Goal: Task Accomplishment & Management: Complete application form

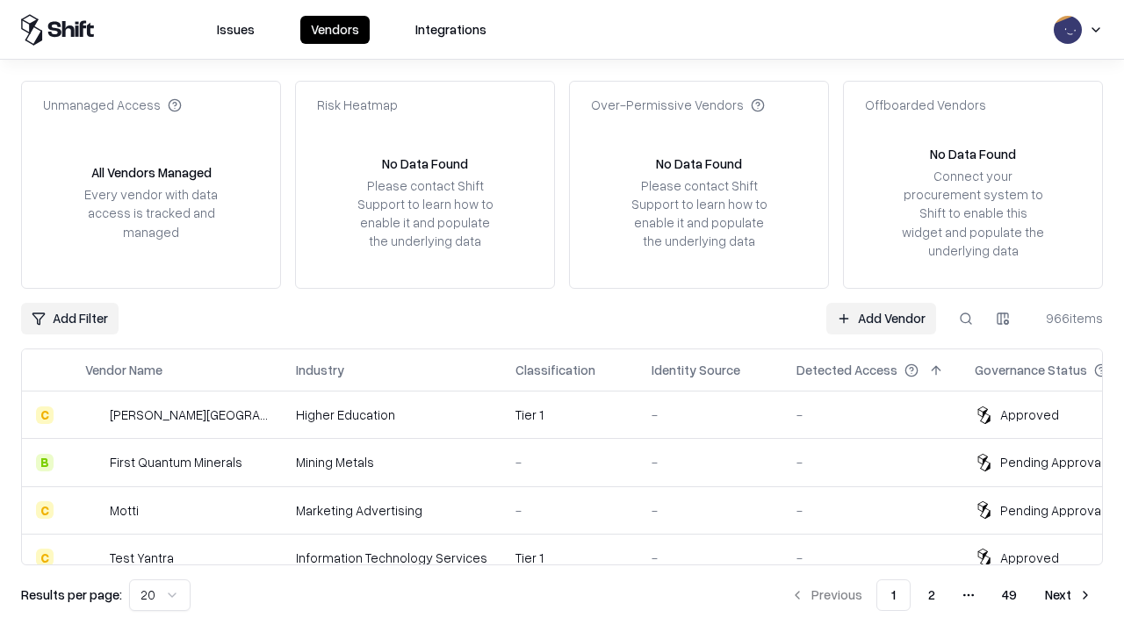
click at [881, 318] on link "Add Vendor" at bounding box center [881, 319] width 110 height 32
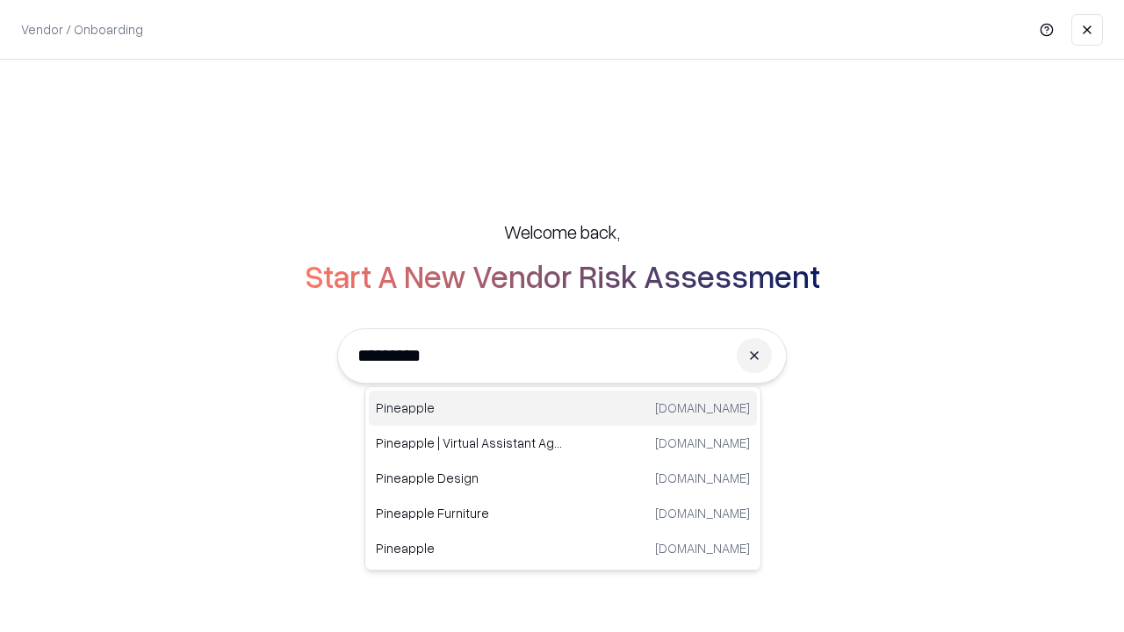
click at [563, 408] on div "Pineapple [DOMAIN_NAME]" at bounding box center [563, 408] width 388 height 35
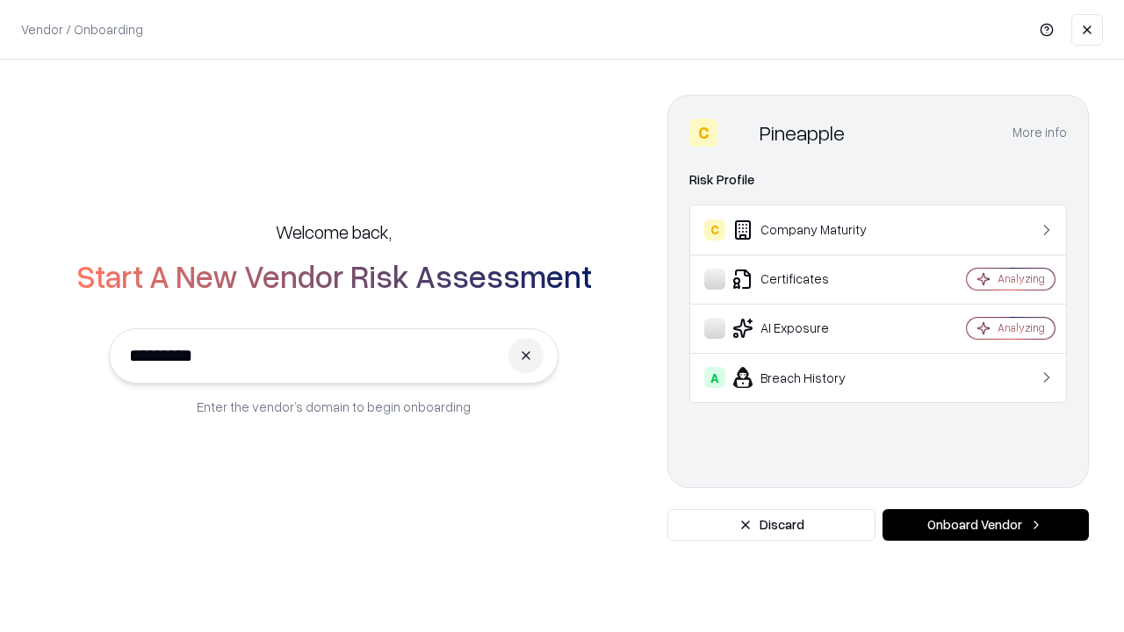
type input "*********"
click at [985, 525] on button "Onboard Vendor" at bounding box center [986, 525] width 206 height 32
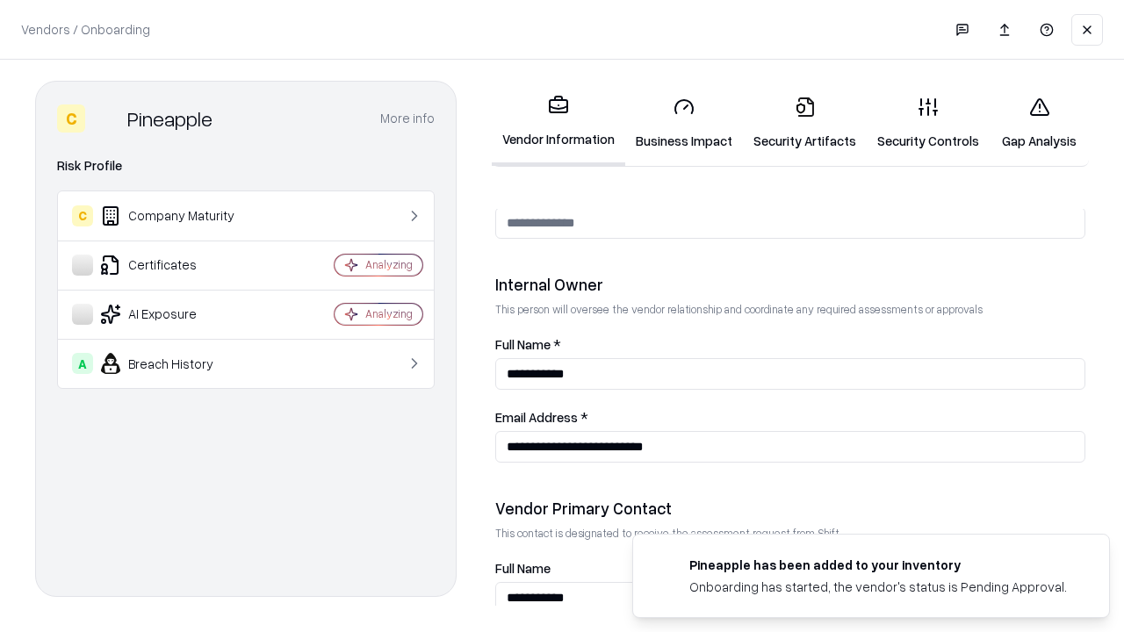
scroll to position [910, 0]
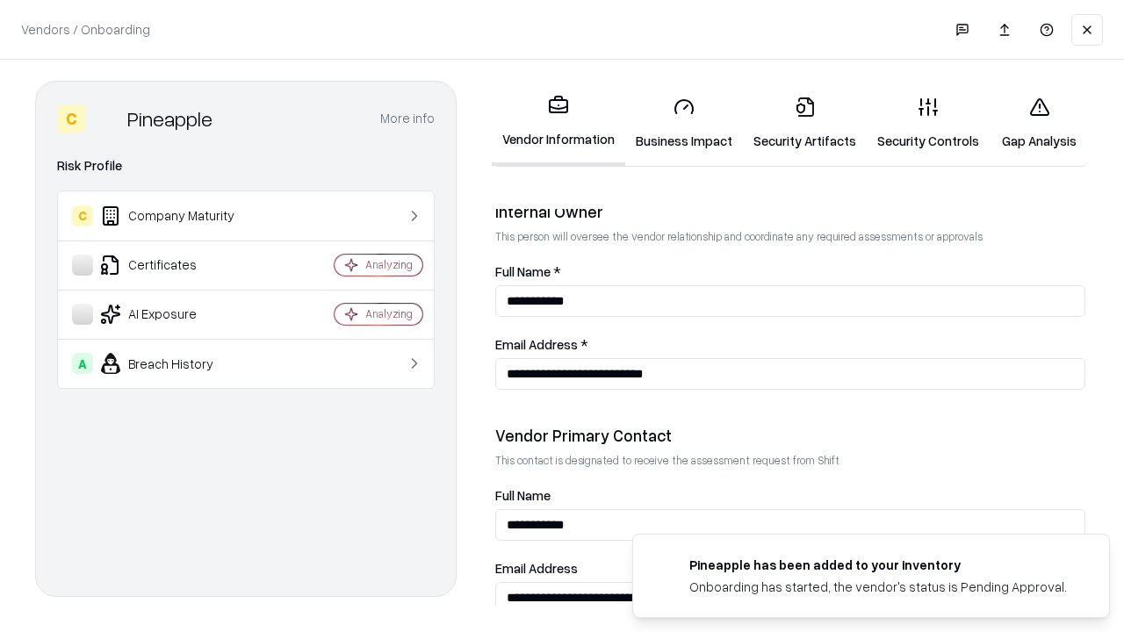
click at [684, 123] on link "Business Impact" at bounding box center [684, 124] width 118 height 82
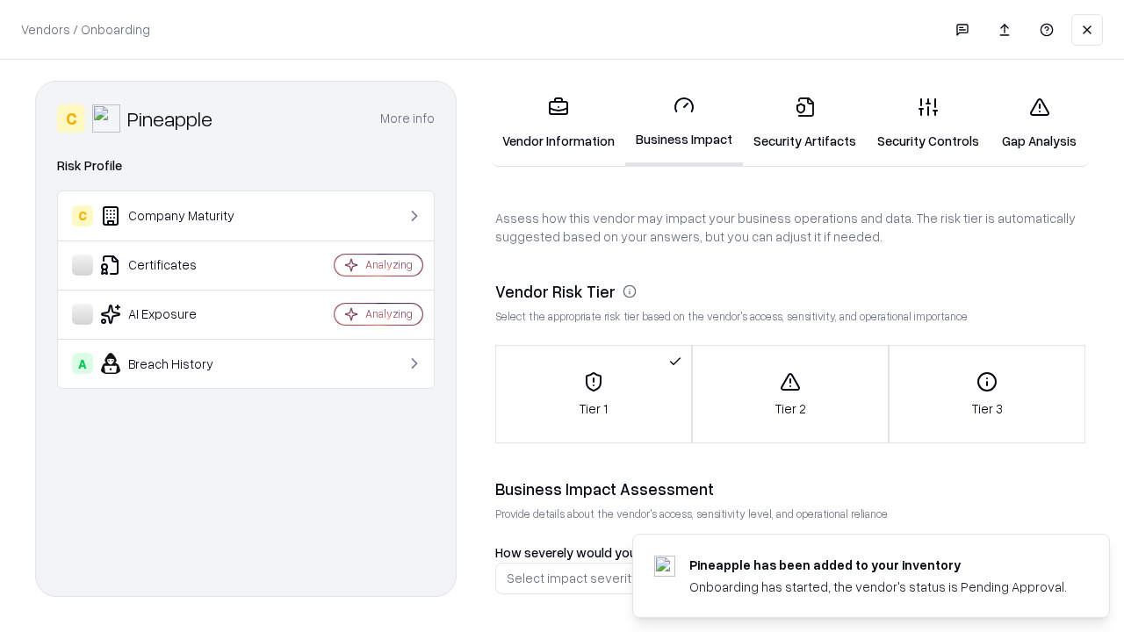
click at [804, 123] on link "Security Artifacts" at bounding box center [805, 124] width 124 height 82
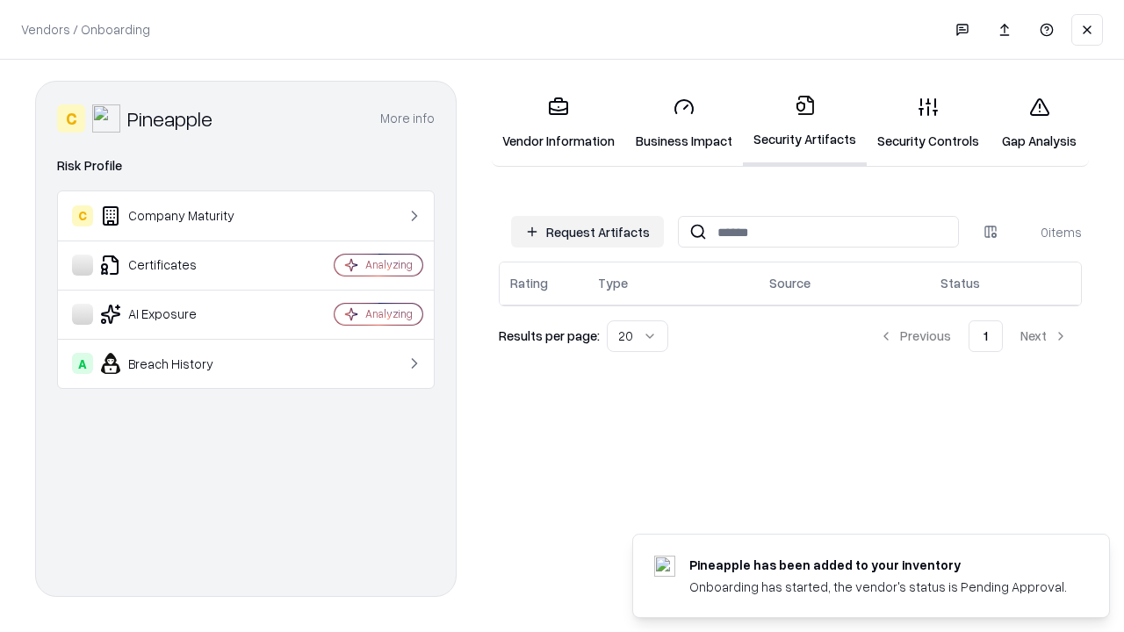
click at [587, 232] on button "Request Artifacts" at bounding box center [587, 232] width 153 height 32
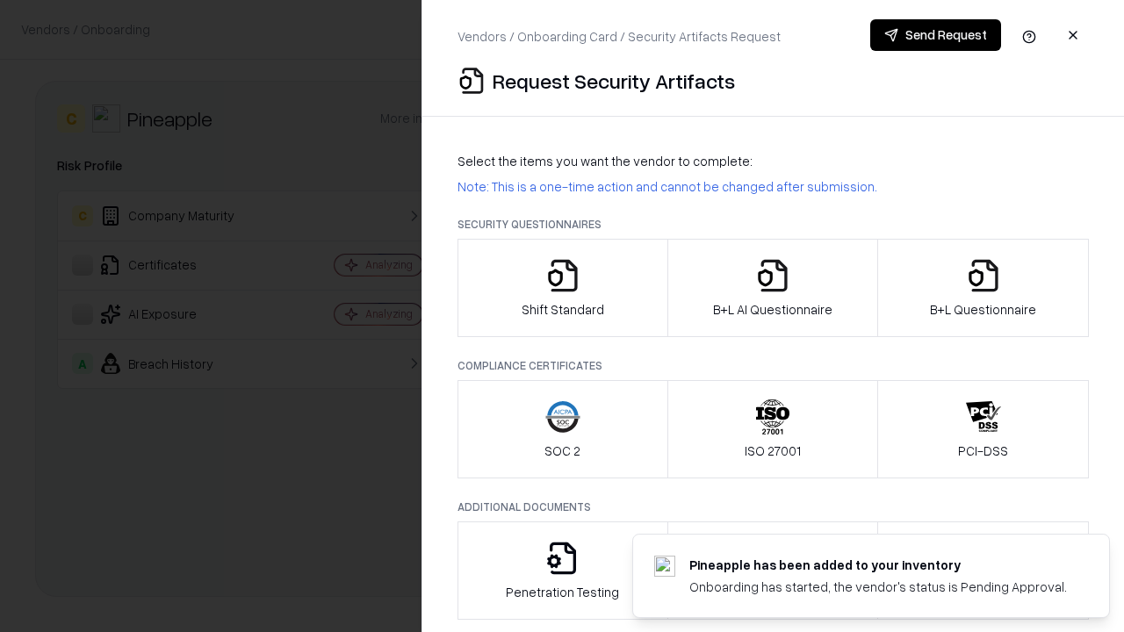
click at [562, 288] on icon "button" at bounding box center [562, 275] width 35 height 35
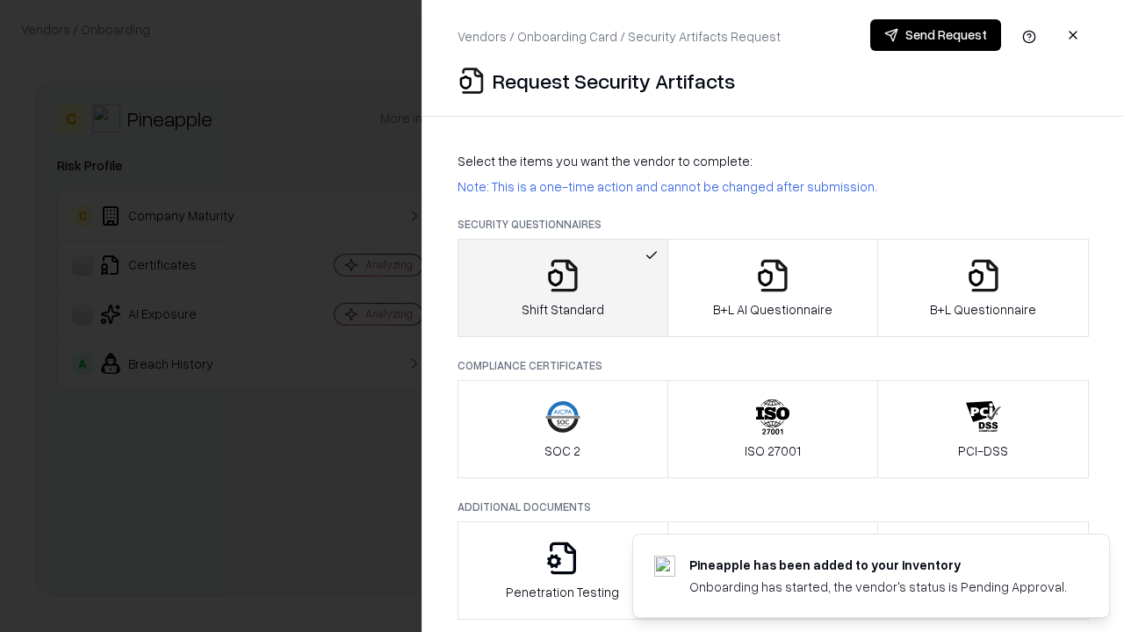
click at [935, 35] on button "Send Request" at bounding box center [935, 35] width 131 height 32
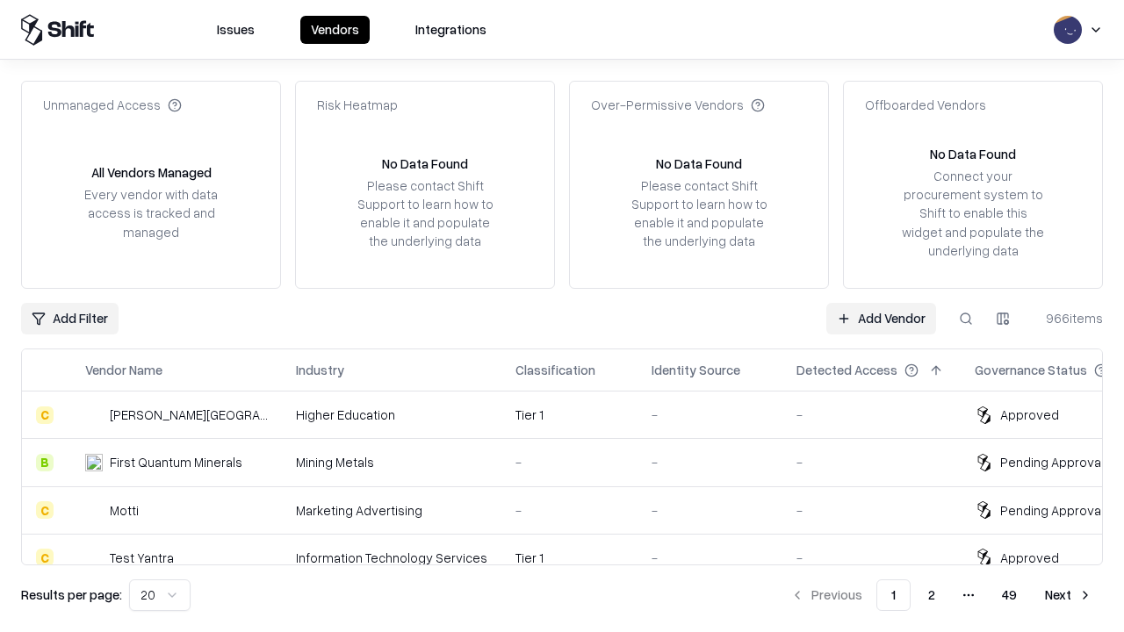
click at [966, 318] on button at bounding box center [966, 319] width 32 height 32
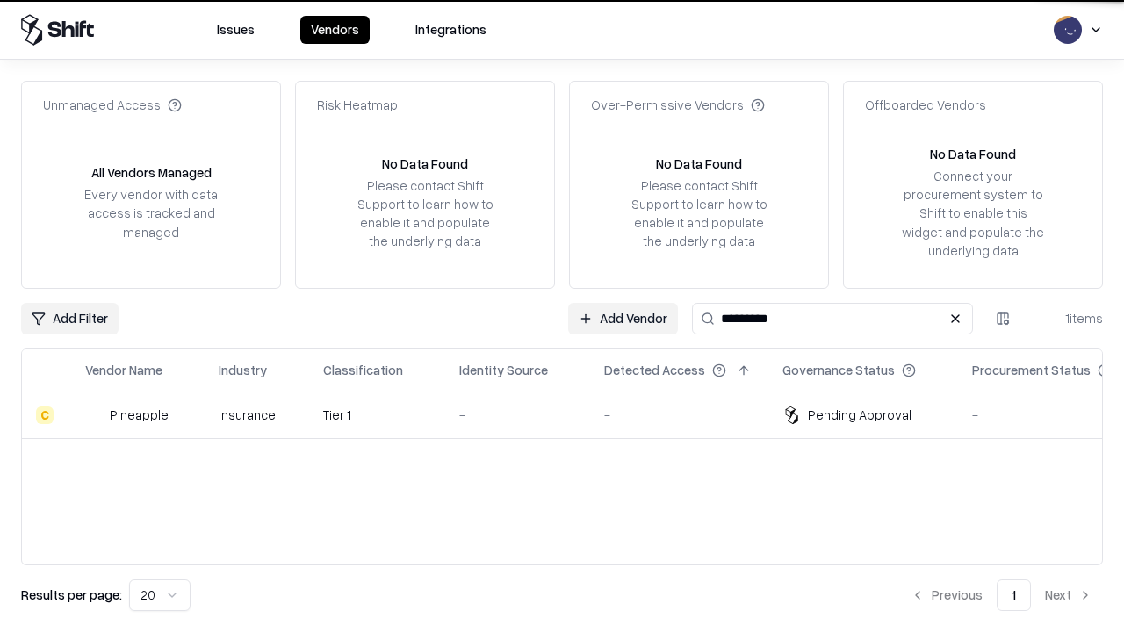
type input "*********"
click at [573, 414] on div "-" at bounding box center [517, 415] width 117 height 18
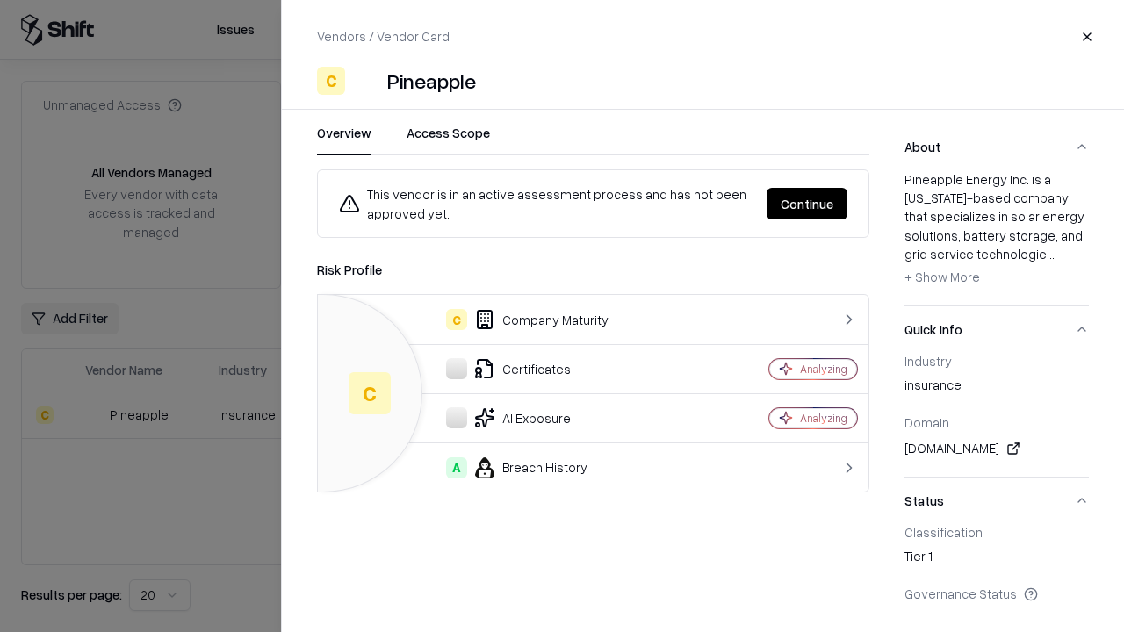
click at [807, 204] on button "Continue" at bounding box center [807, 204] width 81 height 32
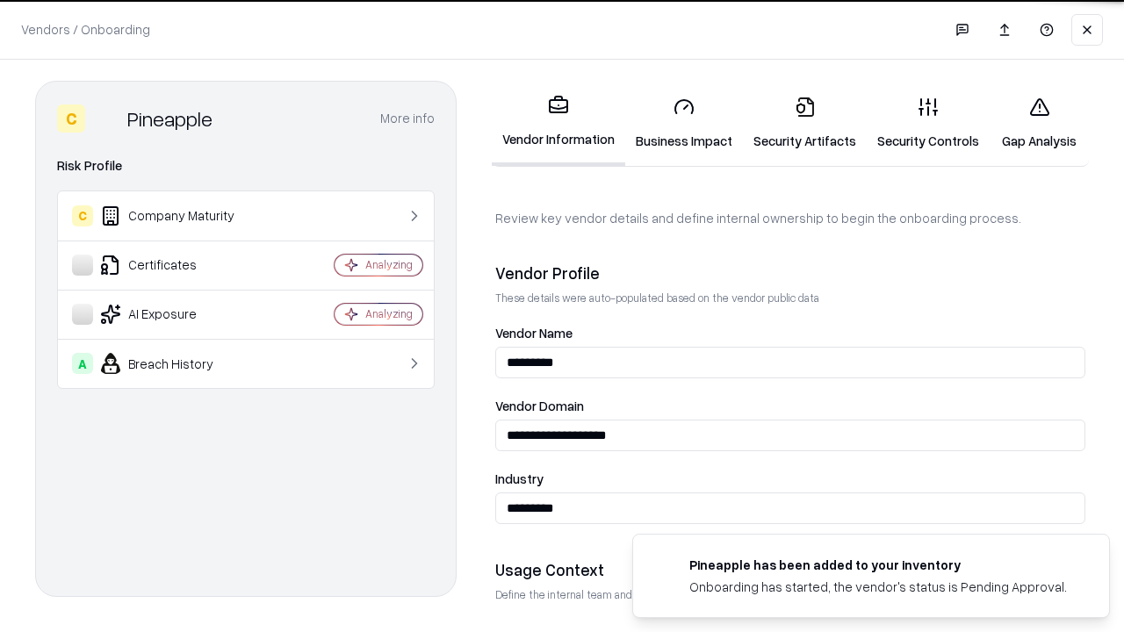
click at [804, 123] on link "Security Artifacts" at bounding box center [805, 124] width 124 height 82
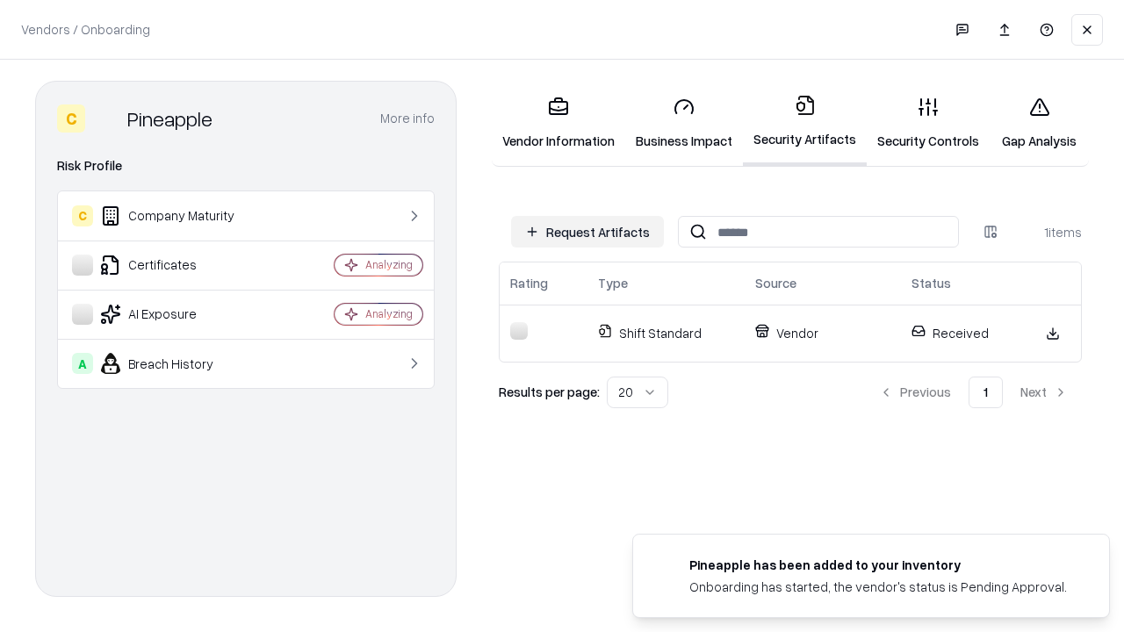
click at [1039, 123] on link "Gap Analysis" at bounding box center [1039, 124] width 99 height 82
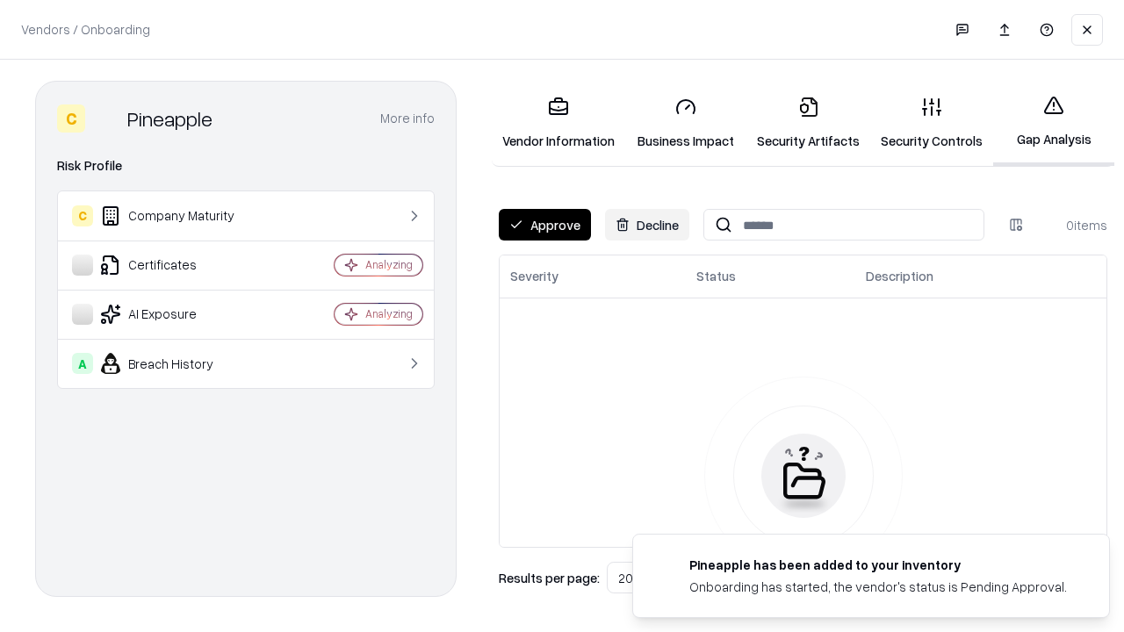
click at [544, 225] on button "Approve" at bounding box center [545, 225] width 92 height 32
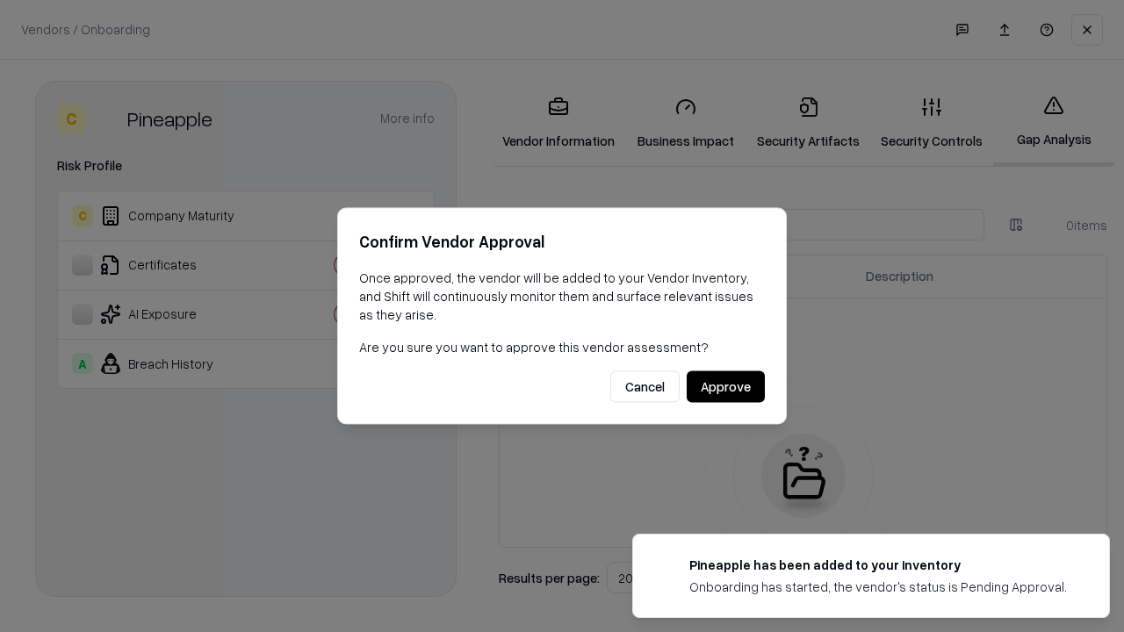
click at [725, 386] on button "Approve" at bounding box center [726, 387] width 78 height 32
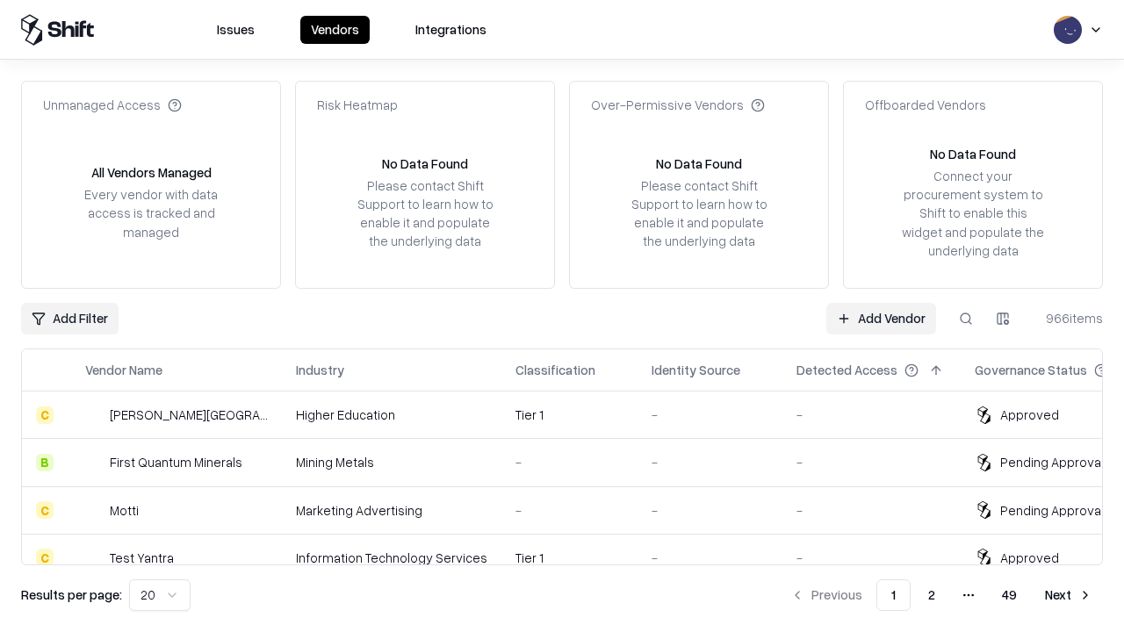
type input "*********"
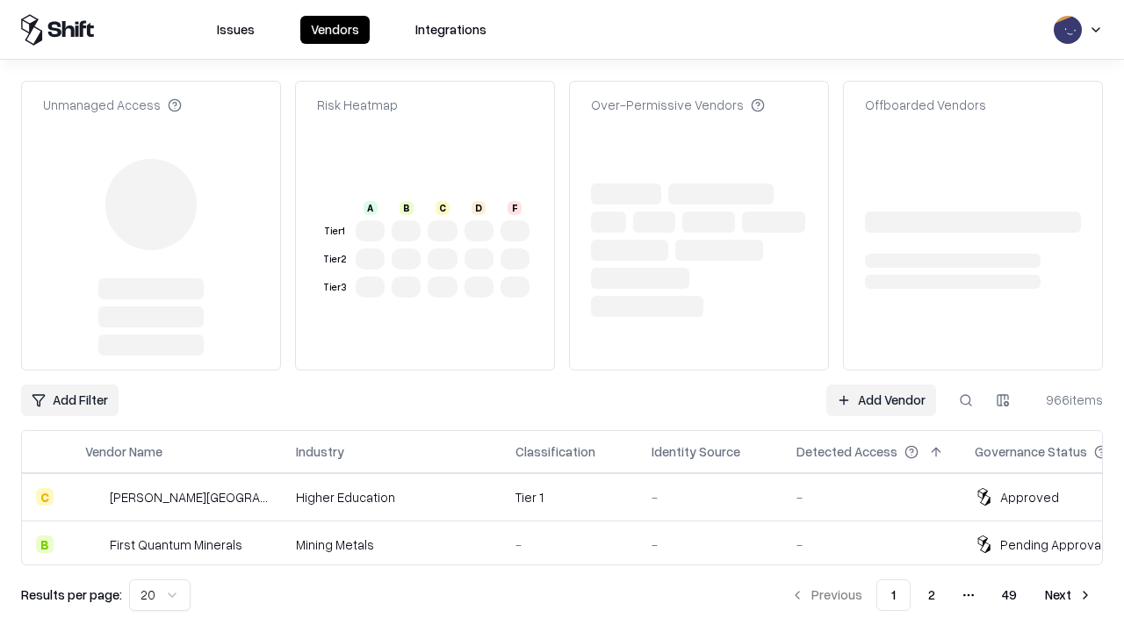
click at [881, 385] on link "Add Vendor" at bounding box center [881, 401] width 110 height 32
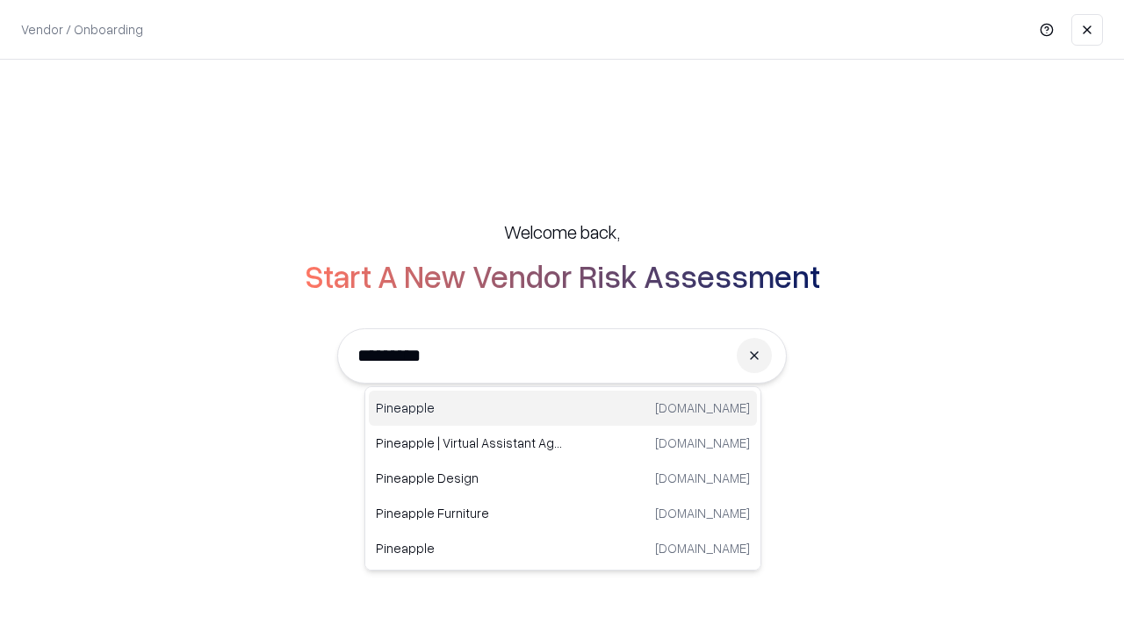
click at [563, 408] on div "Pineapple [DOMAIN_NAME]" at bounding box center [563, 408] width 388 height 35
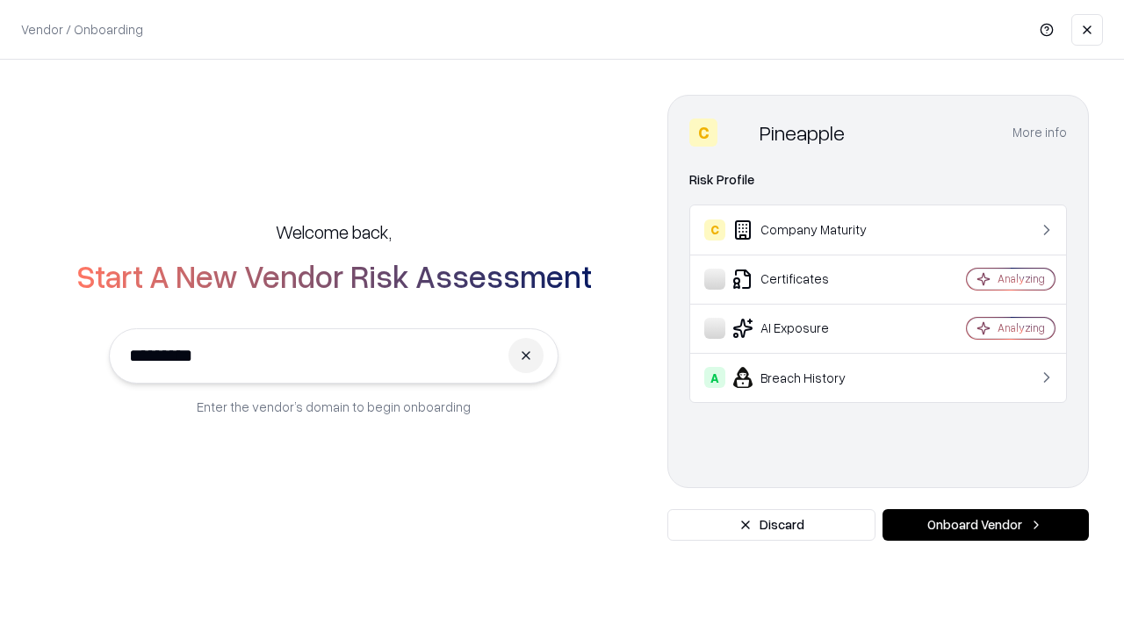
type input "*********"
click at [985, 525] on button "Onboard Vendor" at bounding box center [986, 525] width 206 height 32
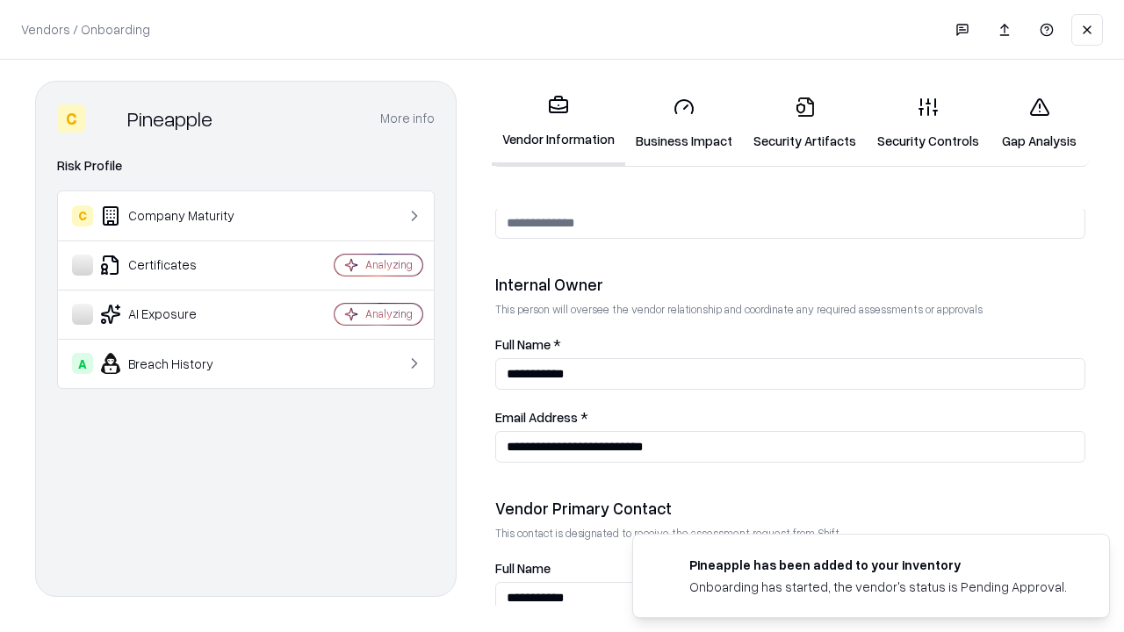
scroll to position [910, 0]
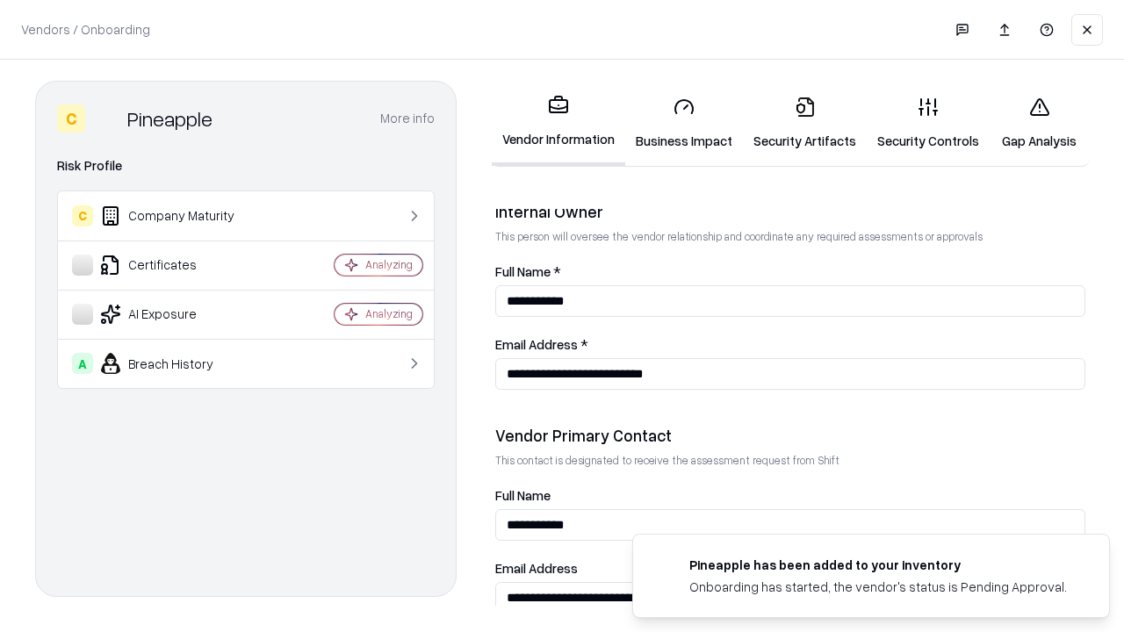
click at [1039, 123] on link "Gap Analysis" at bounding box center [1039, 124] width 99 height 82
